Goal: Communication & Community: Participate in discussion

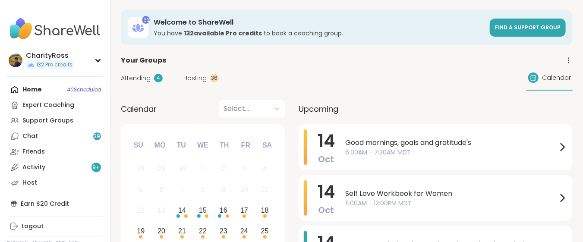
click at [81, 67] on div "CharityRoss 132 Pro credits" at bounding box center [55, 60] width 96 height 22
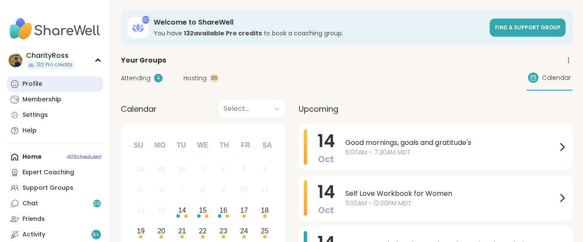
click at [60, 88] on link "Profile" at bounding box center [55, 84] width 96 height 16
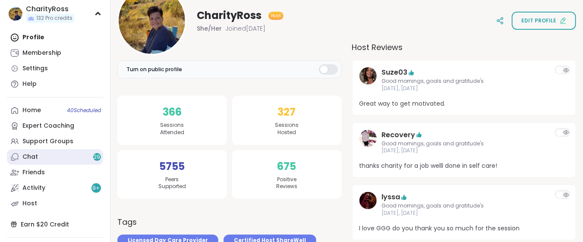
scroll to position [57, 0]
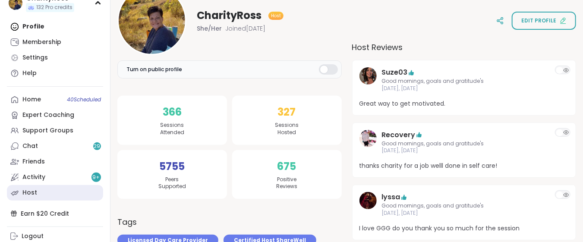
click at [41, 195] on link "Host" at bounding box center [55, 193] width 96 height 16
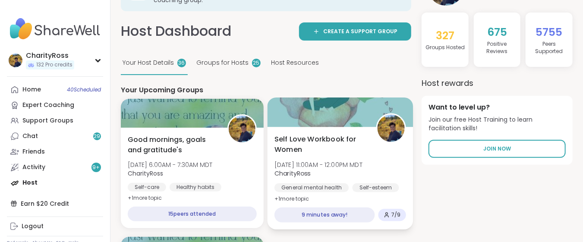
scroll to position [57, 0]
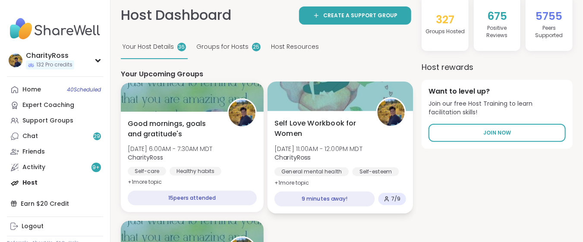
click at [328, 144] on span "[DATE] 11:00AM - 12:00PM MDT" at bounding box center [318, 148] width 88 height 9
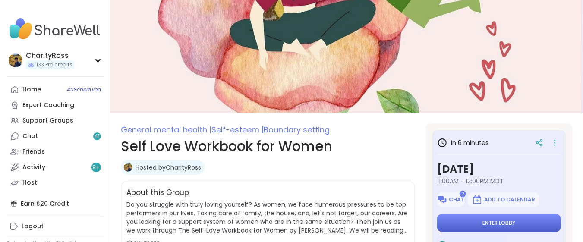
click at [504, 221] on span "Enter lobby" at bounding box center [499, 223] width 33 height 7
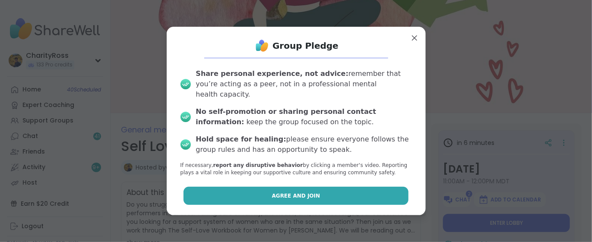
click at [383, 187] on button "Agree and Join" at bounding box center [295, 196] width 225 height 18
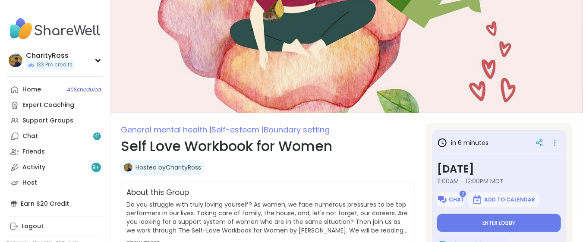
type textarea "*"
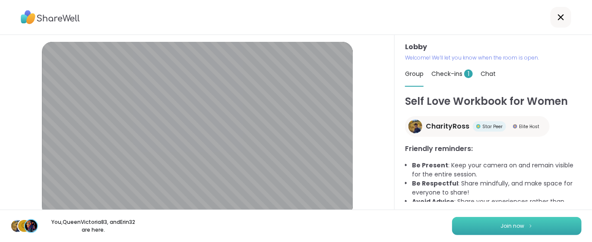
click at [453, 220] on button "Join now" at bounding box center [516, 226] width 129 height 18
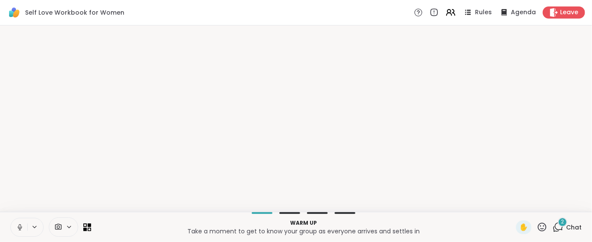
click at [419, 227] on p "Take a moment to get to know your group as everyone arrives and settles in" at bounding box center [303, 231] width 414 height 9
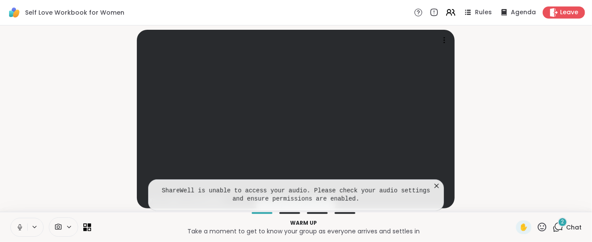
click at [561, 224] on span "2" at bounding box center [562, 221] width 3 height 7
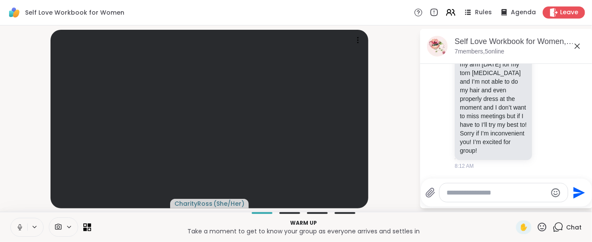
scroll to position [255, 0]
click at [462, 193] on textarea "Type your message" at bounding box center [496, 193] width 101 height 9
click at [454, 190] on textarea "*********" at bounding box center [497, 193] width 101 height 9
click at [504, 193] on textarea "**********" at bounding box center [497, 193] width 101 height 9
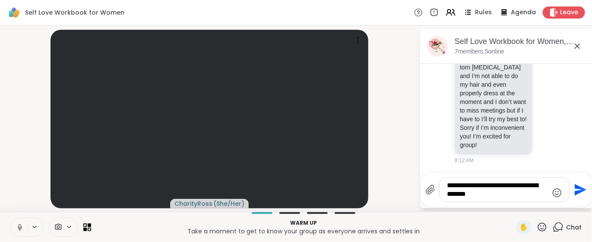
type textarea "**********"
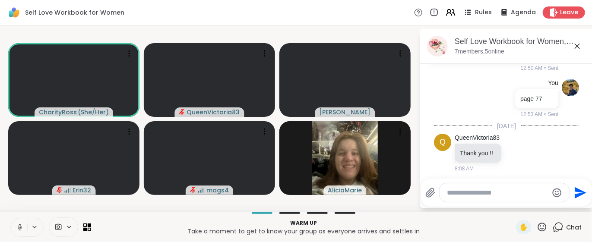
scroll to position [0, 0]
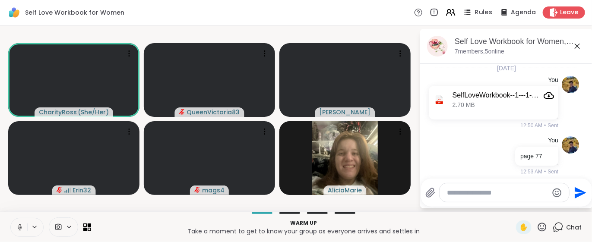
click at [475, 9] on span "Rules" at bounding box center [484, 12] width 18 height 9
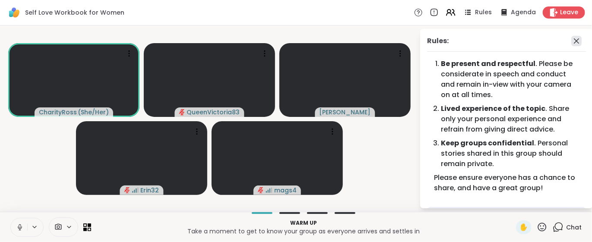
click at [571, 41] on icon at bounding box center [576, 41] width 10 height 10
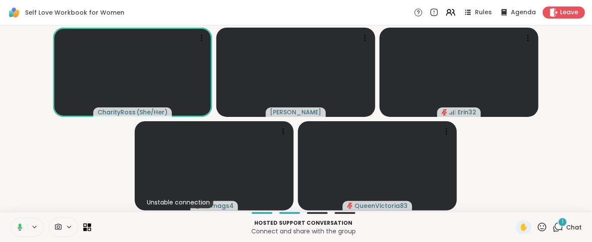
click at [552, 225] on icon at bounding box center [557, 227] width 11 height 11
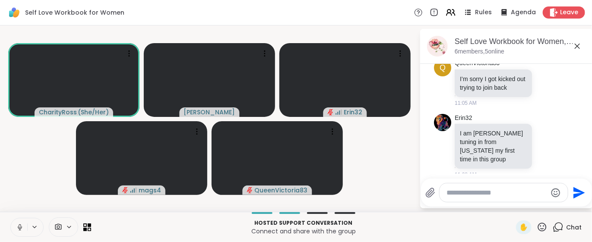
scroll to position [446, 0]
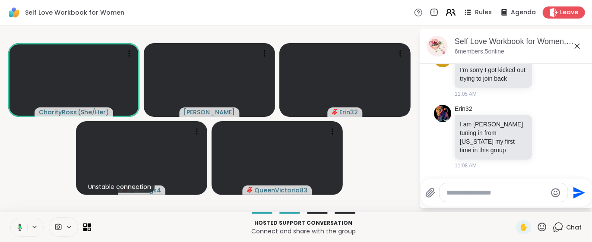
click at [452, 13] on icon at bounding box center [453, 12] width 3 height 6
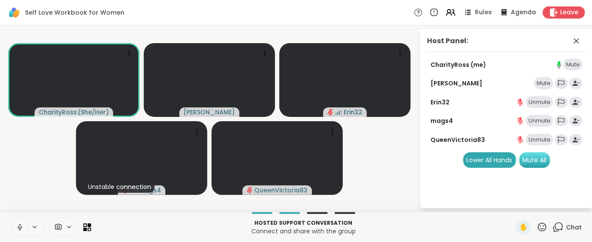
click at [533, 164] on div "Mute All" at bounding box center [534, 160] width 31 height 16
click at [445, 14] on icon at bounding box center [450, 12] width 11 height 11
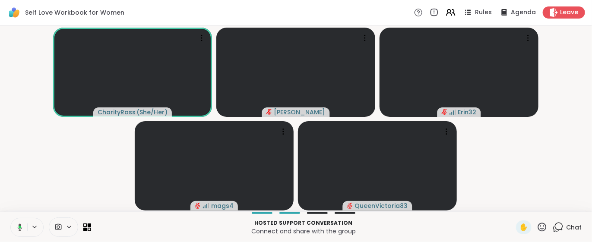
click at [554, 230] on icon at bounding box center [558, 227] width 8 height 8
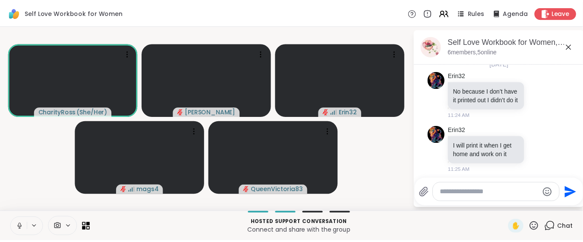
scroll to position [573, 0]
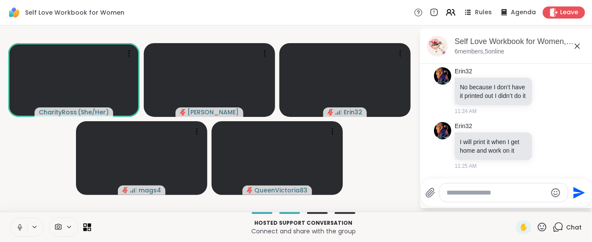
click at [15, 228] on button at bounding box center [19, 227] width 16 height 18
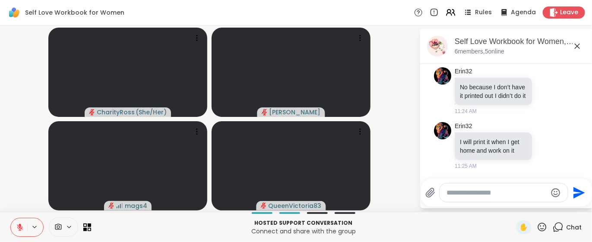
click at [15, 228] on button at bounding box center [19, 227] width 16 height 18
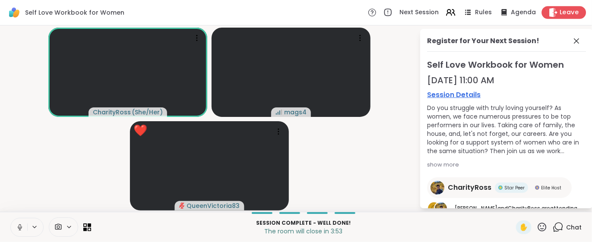
click at [562, 12] on span "Leave" at bounding box center [569, 12] width 19 height 9
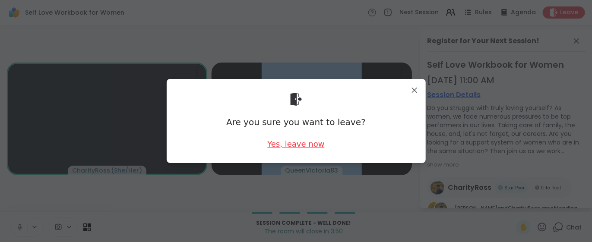
click at [288, 146] on div "Yes, leave now" at bounding box center [295, 143] width 57 height 11
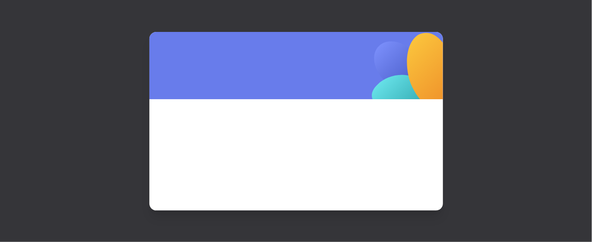
click at [288, 146] on span at bounding box center [296, 143] width 252 height 47
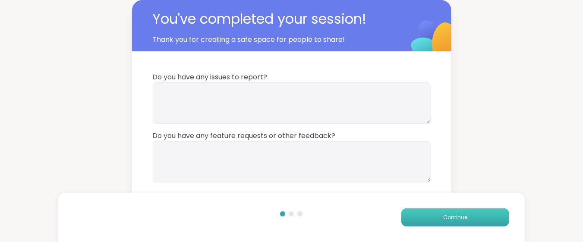
click at [500, 221] on button "Continue" at bounding box center [455, 217] width 108 height 18
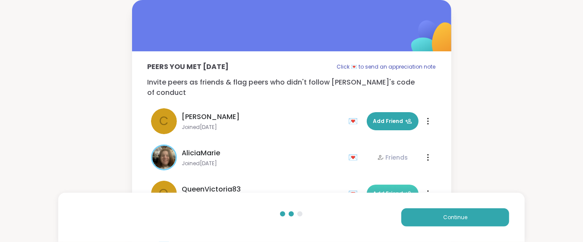
click at [391, 190] on span "Add Friend" at bounding box center [392, 194] width 39 height 8
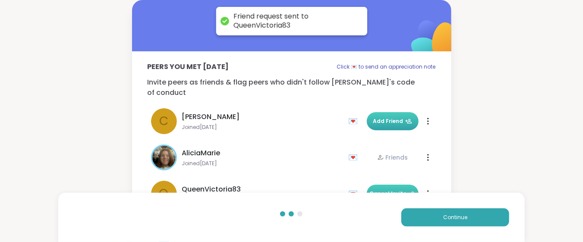
click at [381, 117] on span "Add Friend" at bounding box center [392, 121] width 39 height 8
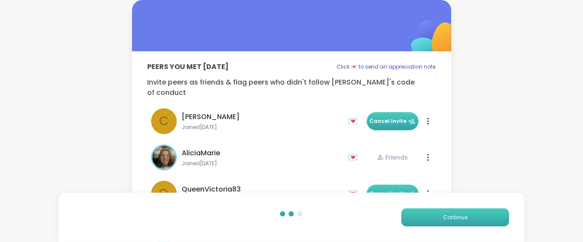
click at [447, 213] on button "Continue" at bounding box center [455, 217] width 108 height 18
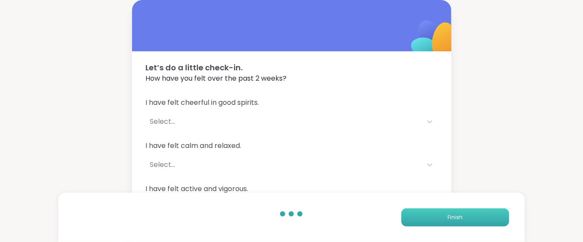
click at [447, 213] on button "Finish" at bounding box center [455, 217] width 108 height 18
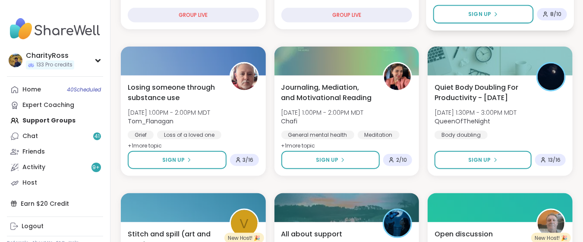
scroll to position [460, 0]
